Goal: Information Seeking & Learning: Learn about a topic

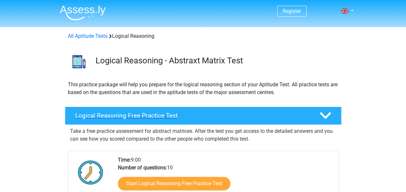
click at [150, 116] on h4 "Logical Reasoning Free Practice Test" at bounding box center [192, 115] width 234 height 7
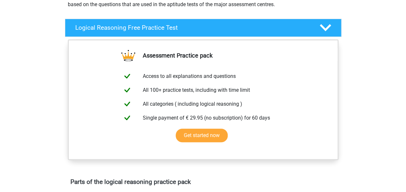
scroll to position [85, 0]
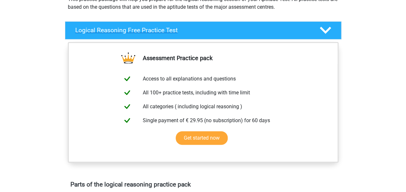
click at [111, 31] on h4 "Logical Reasoning Free Practice Test" at bounding box center [192, 29] width 234 height 7
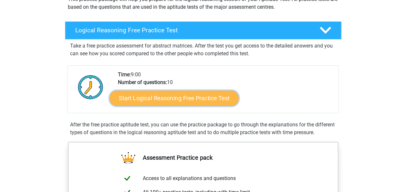
click at [152, 100] on link "Start Logical Reasoning Free Practice Test" at bounding box center [174, 98] width 129 height 16
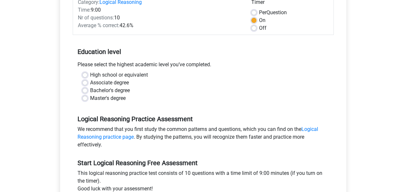
scroll to position [93, 0]
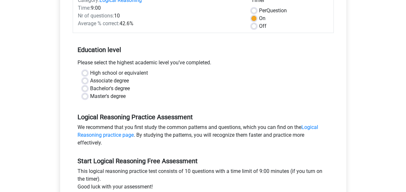
click at [90, 96] on label "Master's degree" at bounding box center [108, 96] width 36 height 8
click at [85, 96] on input "Master's degree" at bounding box center [84, 95] width 5 height 6
radio input "true"
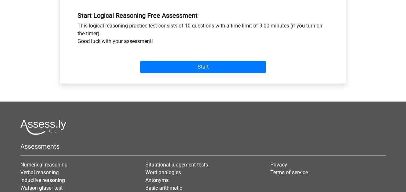
scroll to position [241, 0]
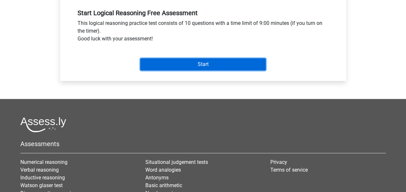
click at [191, 62] on input "Start" at bounding box center [203, 64] width 126 height 12
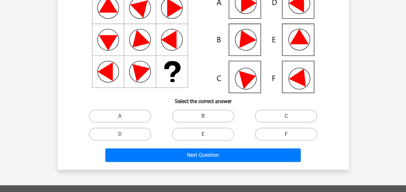
scroll to position [75, 0]
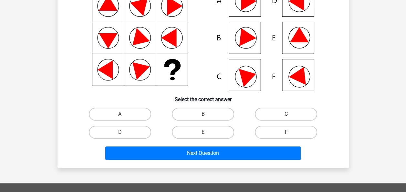
click at [121, 134] on input "D" at bounding box center [122, 134] width 4 height 4
radio input "true"
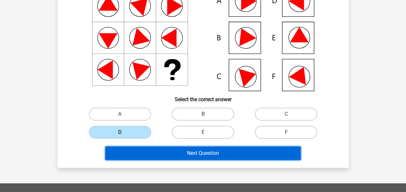
click at [193, 155] on button "Next Question" at bounding box center [202, 153] width 195 height 14
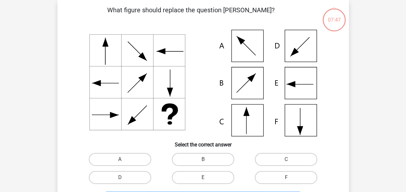
scroll to position [30, 0]
click at [269, 163] on label "C" at bounding box center [286, 159] width 62 height 13
click at [286, 163] on input "C" at bounding box center [288, 161] width 4 height 4
radio input "true"
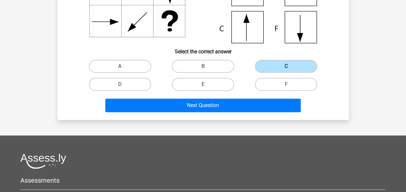
scroll to position [123, 0]
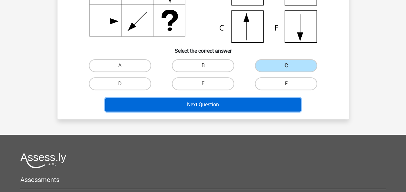
click at [208, 102] on button "Next Question" at bounding box center [202, 105] width 195 height 14
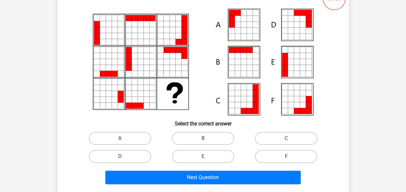
scroll to position [30, 0]
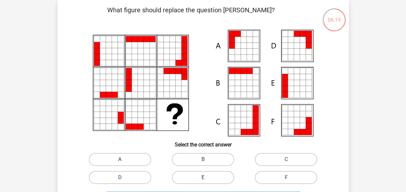
click at [211, 174] on label "E" at bounding box center [203, 177] width 62 height 13
click at [207, 177] on input "E" at bounding box center [205, 179] width 4 height 4
radio input "true"
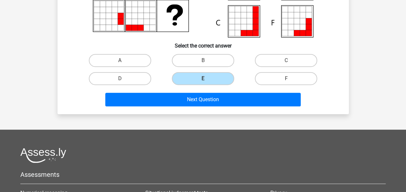
scroll to position [131, 0]
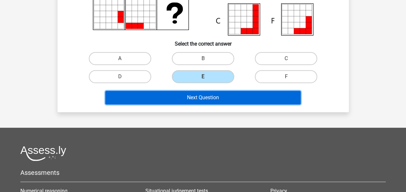
click at [216, 97] on button "Next Question" at bounding box center [202, 98] width 195 height 14
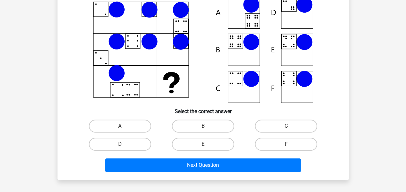
scroll to position [30, 0]
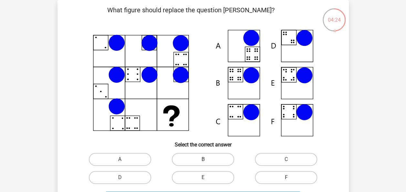
click at [198, 160] on label "B" at bounding box center [203, 159] width 62 height 13
click at [203, 160] on input "B" at bounding box center [205, 161] width 4 height 4
radio input "true"
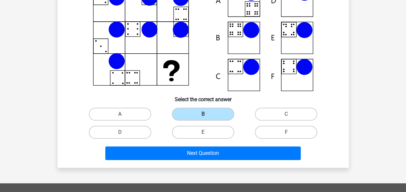
scroll to position [80, 0]
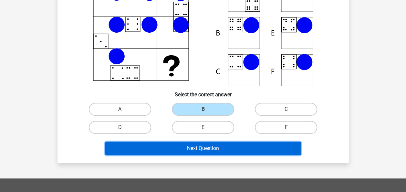
click at [220, 149] on button "Next Question" at bounding box center [202, 149] width 195 height 14
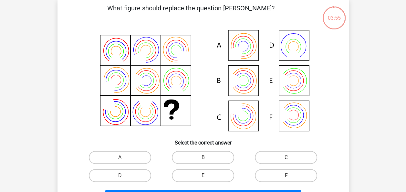
scroll to position [30, 0]
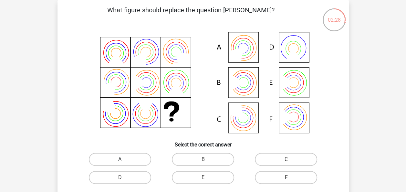
click at [133, 157] on label "A" at bounding box center [120, 159] width 62 height 13
click at [124, 159] on input "A" at bounding box center [122, 161] width 4 height 4
radio input "true"
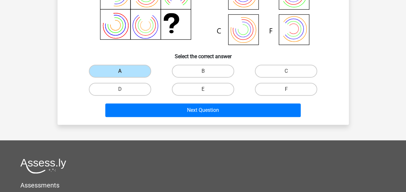
scroll to position [120, 0]
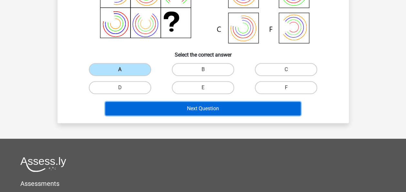
click at [232, 108] on button "Next Question" at bounding box center [202, 109] width 195 height 14
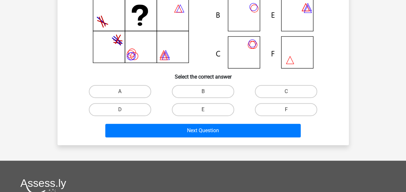
scroll to position [30, 0]
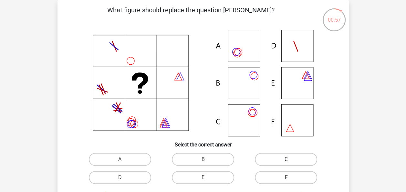
click at [274, 159] on label "C" at bounding box center [286, 159] width 62 height 13
click at [286, 159] on input "C" at bounding box center [288, 161] width 4 height 4
radio input "true"
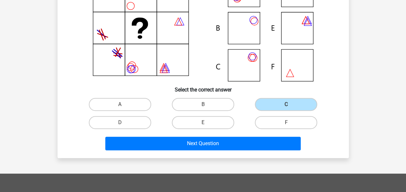
scroll to position [86, 0]
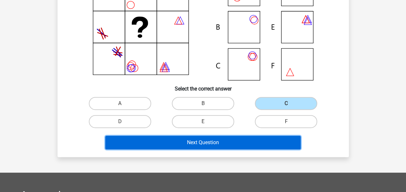
click at [242, 141] on button "Next Question" at bounding box center [202, 143] width 195 height 14
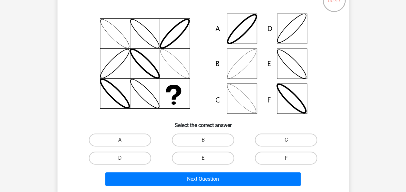
scroll to position [48, 0]
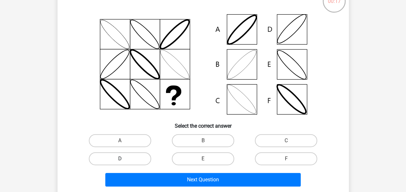
click at [127, 157] on label "D" at bounding box center [120, 158] width 62 height 13
click at [124, 159] on input "D" at bounding box center [122, 161] width 4 height 4
radio input "true"
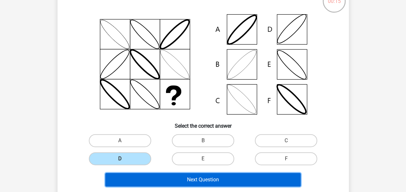
click at [165, 181] on button "Next Question" at bounding box center [202, 180] width 195 height 14
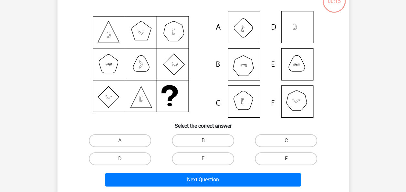
scroll to position [30, 0]
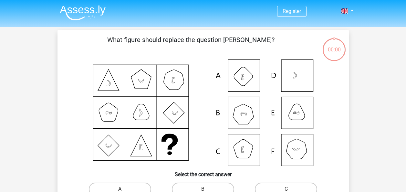
scroll to position [30, 0]
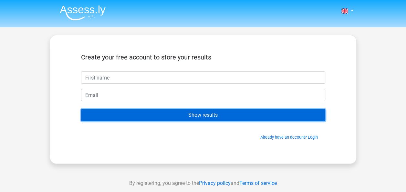
click at [204, 116] on input "Show results" at bounding box center [203, 115] width 244 height 12
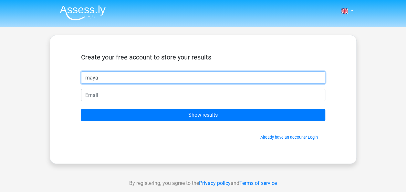
type input "maya"
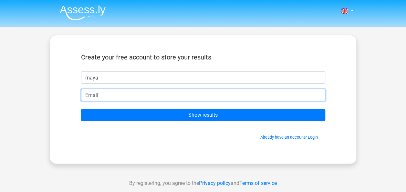
click at [127, 97] on input "email" at bounding box center [203, 95] width 244 height 12
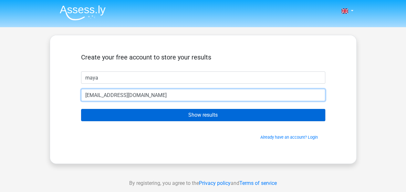
type input "[EMAIL_ADDRESS][DOMAIN_NAME]"
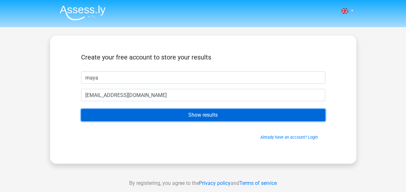
click at [191, 116] on input "Show results" at bounding box center [203, 115] width 244 height 12
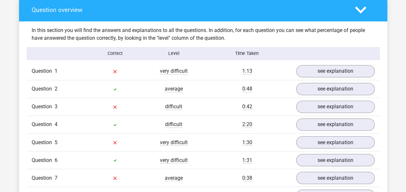
scroll to position [488, 0]
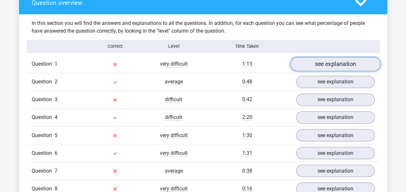
click at [330, 66] on link "see explanation" at bounding box center [335, 64] width 90 height 14
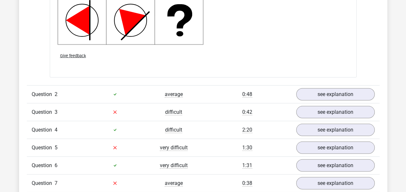
scroll to position [902, 0]
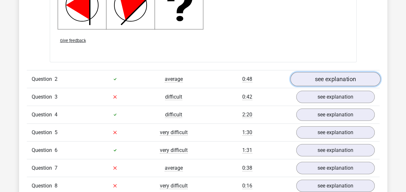
click at [315, 79] on link "see explanation" at bounding box center [335, 79] width 90 height 14
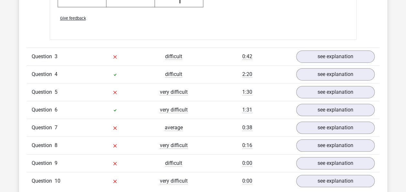
scroll to position [1340, 0]
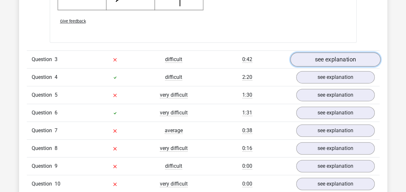
click at [331, 59] on link "see explanation" at bounding box center [335, 59] width 90 height 14
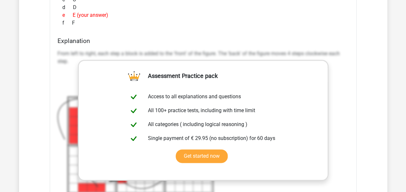
scroll to position [1553, 0]
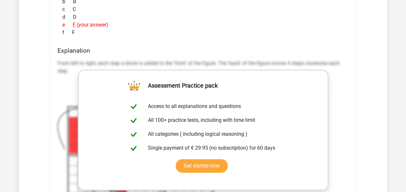
click at [353, 121] on div "What figure should replace the question mark?" at bounding box center [203, 80] width 307 height 437
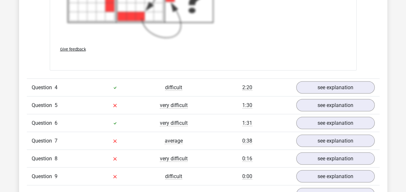
scroll to position [1773, 0]
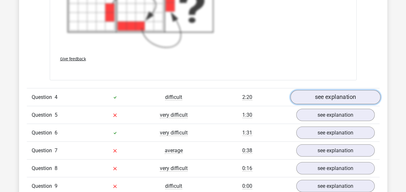
click at [315, 98] on link "see explanation" at bounding box center [335, 97] width 90 height 14
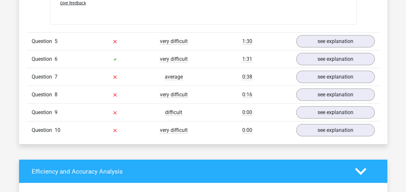
scroll to position [2114, 0]
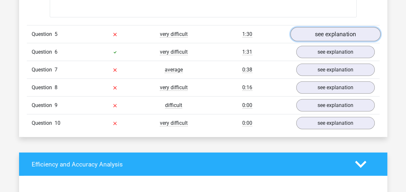
click at [326, 30] on link "see explanation" at bounding box center [335, 34] width 90 height 14
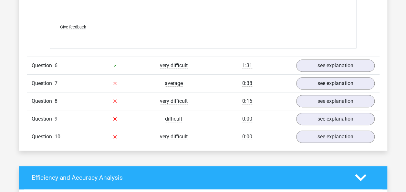
scroll to position [2563, 0]
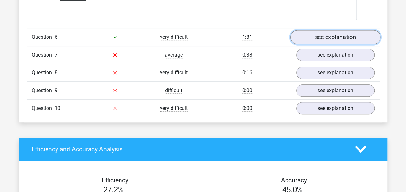
click at [338, 32] on link "see explanation" at bounding box center [335, 37] width 90 height 14
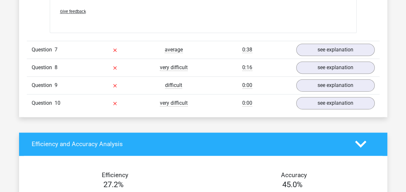
scroll to position [2827, 0]
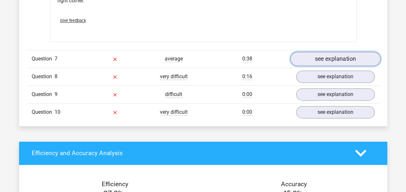
click at [334, 56] on link "see explanation" at bounding box center [335, 59] width 90 height 14
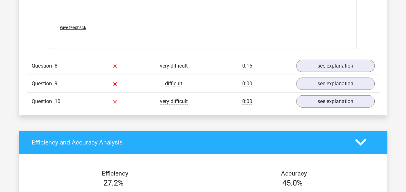
scroll to position [3276, 0]
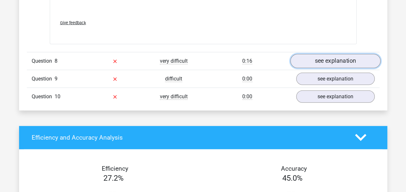
click at [319, 56] on link "see explanation" at bounding box center [335, 61] width 90 height 14
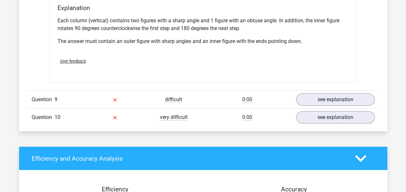
scroll to position [3534, 0]
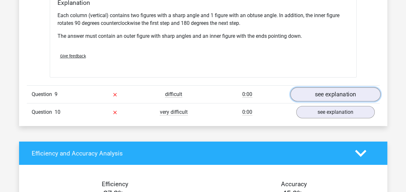
click at [343, 88] on link "see explanation" at bounding box center [335, 94] width 90 height 14
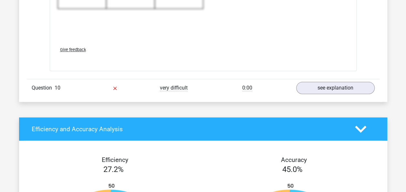
scroll to position [3986, 0]
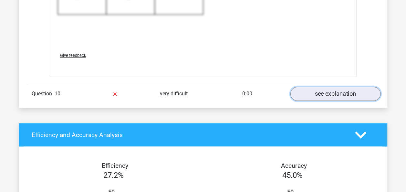
click at [341, 90] on link "see explanation" at bounding box center [335, 94] width 90 height 14
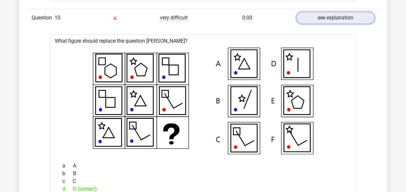
scroll to position [4099, 0]
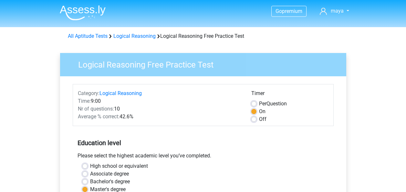
scroll to position [241, 0]
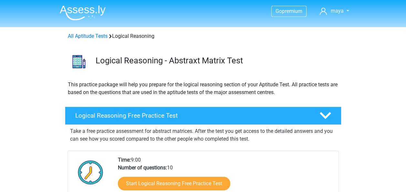
scroll to position [85, 0]
